Goal: Navigation & Orientation: Go to known website

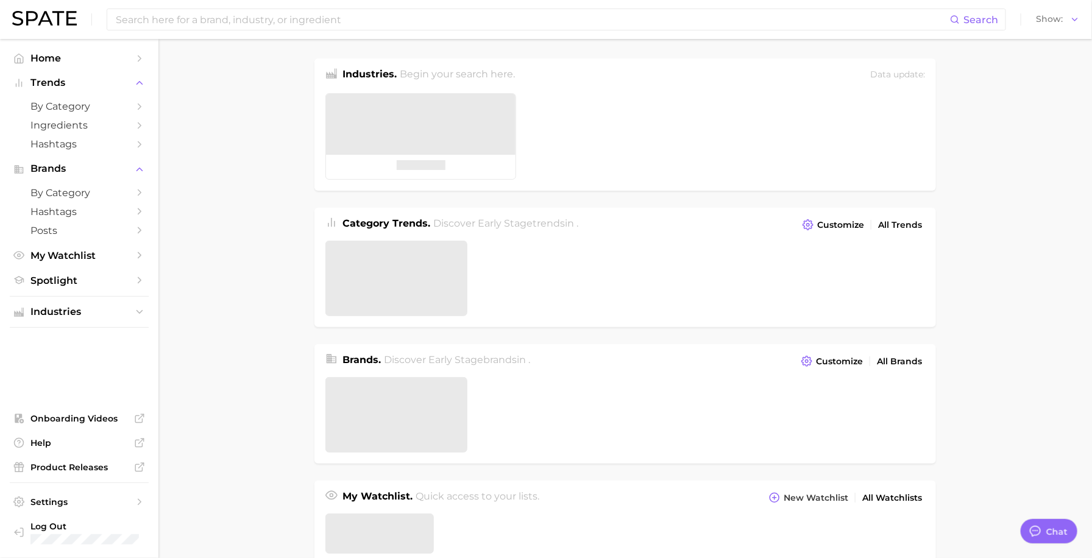
type textarea "x"
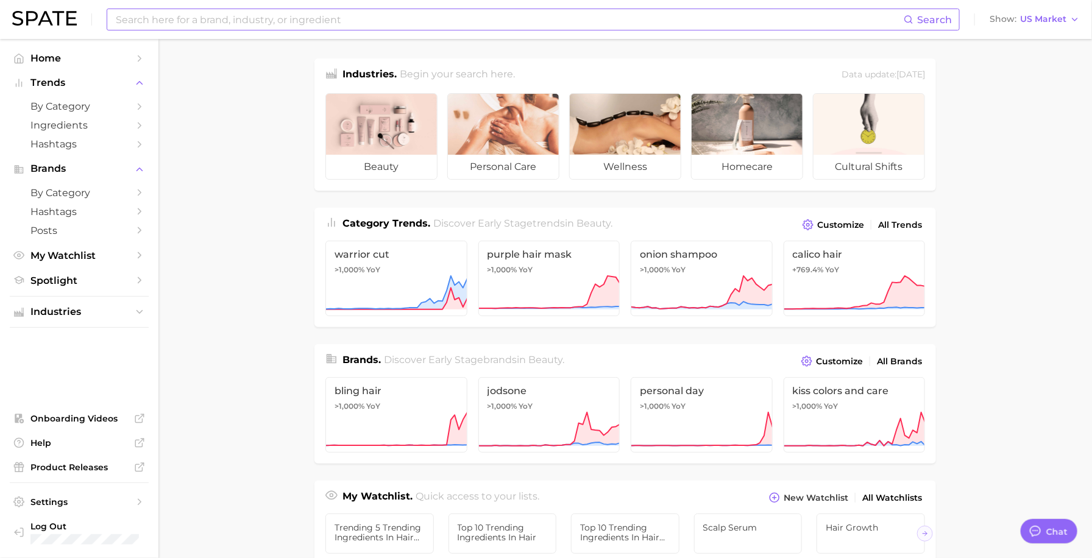
click at [152, 14] on input at bounding box center [509, 19] width 789 height 21
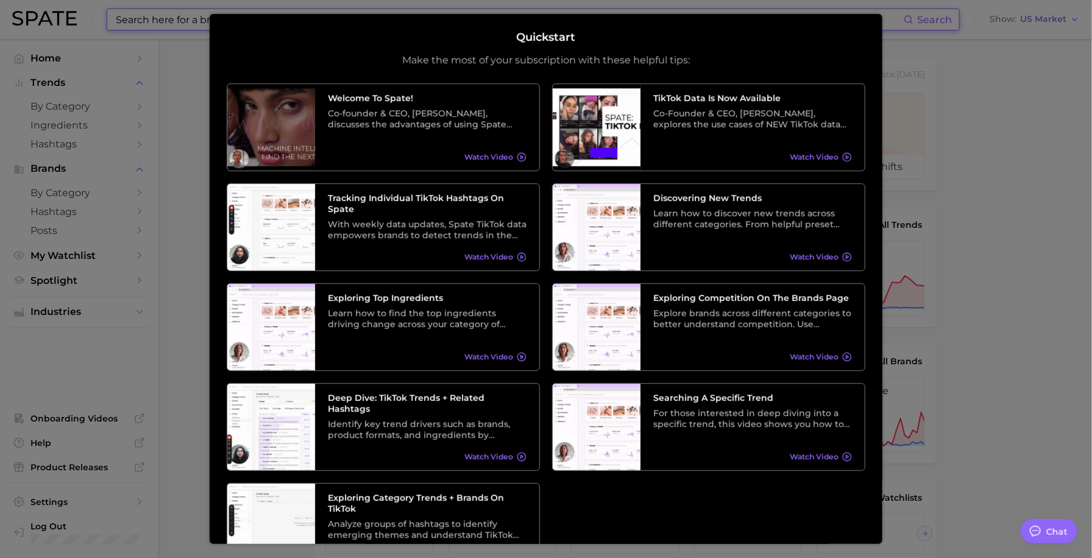
click at [164, 139] on div at bounding box center [546, 493] width 1092 height 986
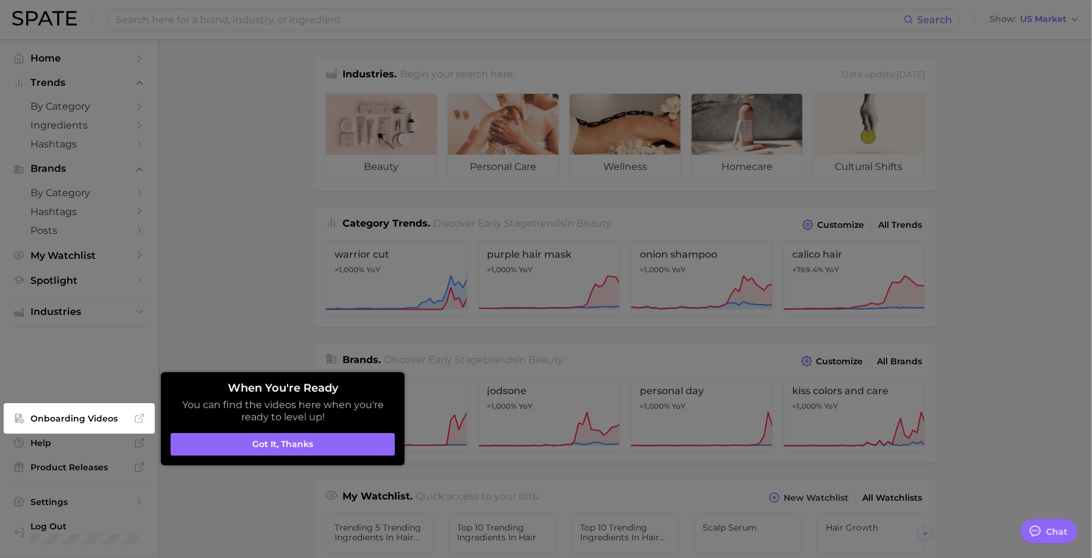
click at [250, 303] on div at bounding box center [546, 493] width 1092 height 986
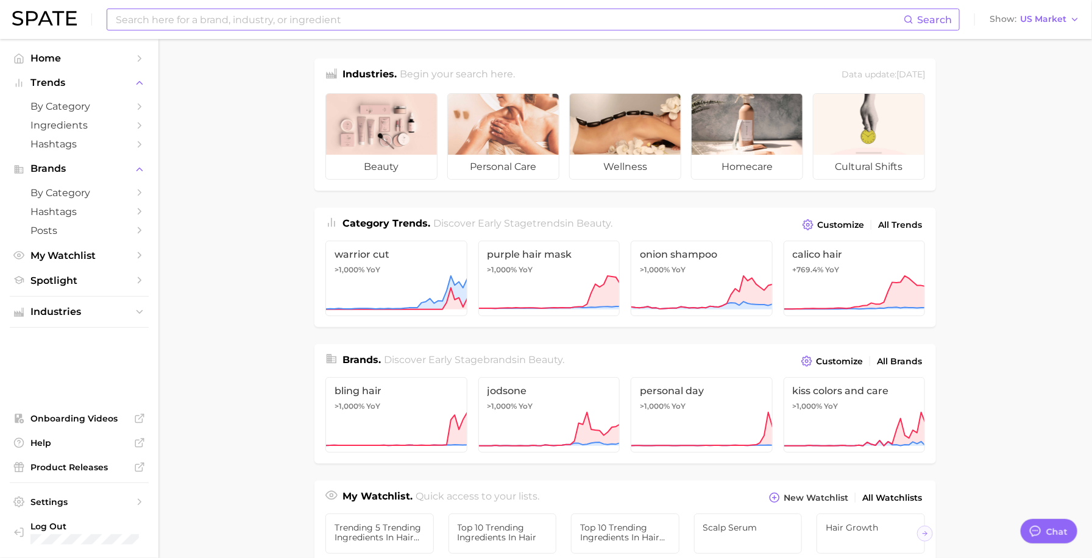
click at [261, 21] on input at bounding box center [509, 19] width 789 height 21
